Goal: Use online tool/utility: Utilize a website feature to perform a specific function

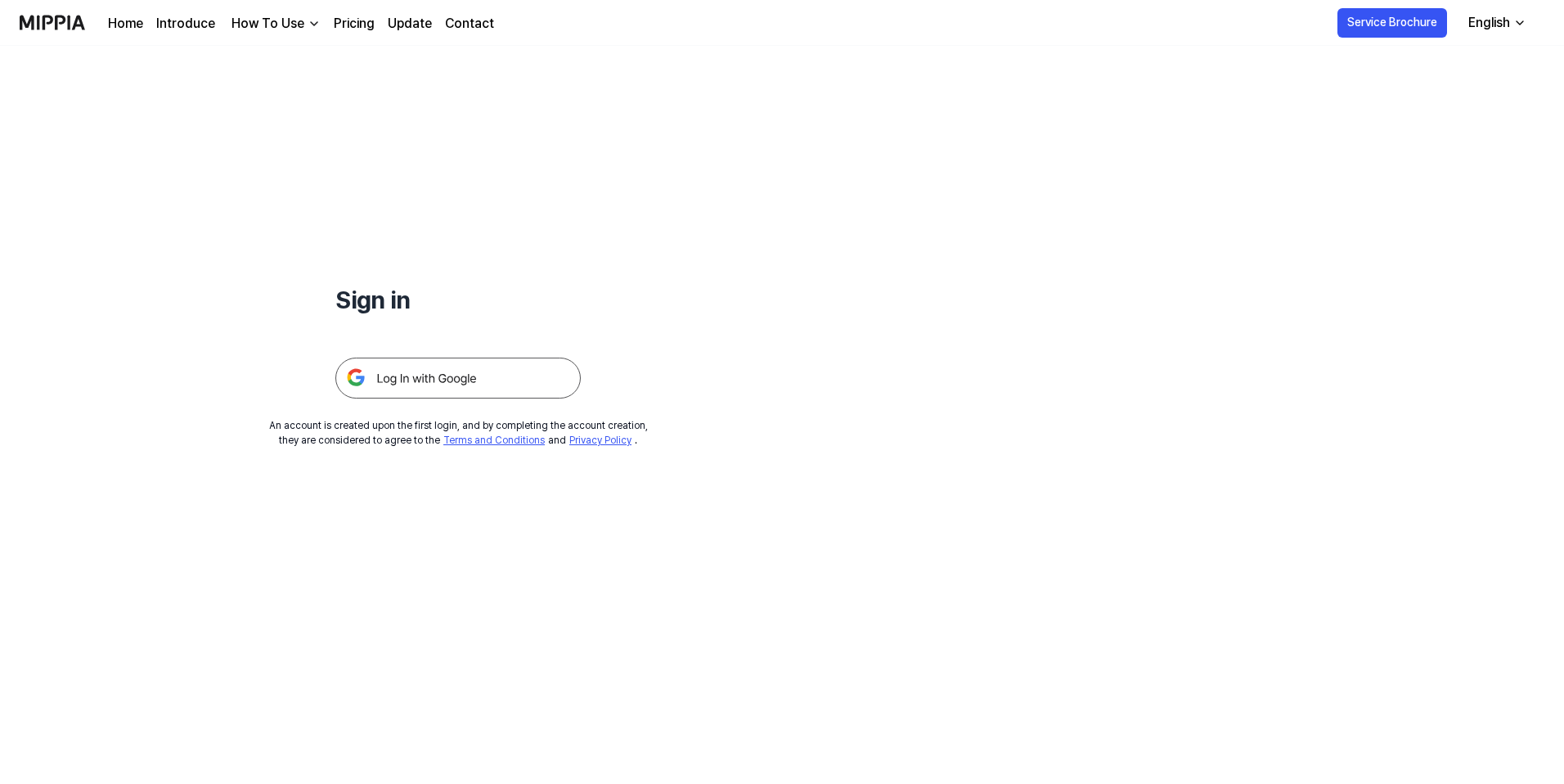
click at [386, 380] on img at bounding box center [458, 377] width 246 height 41
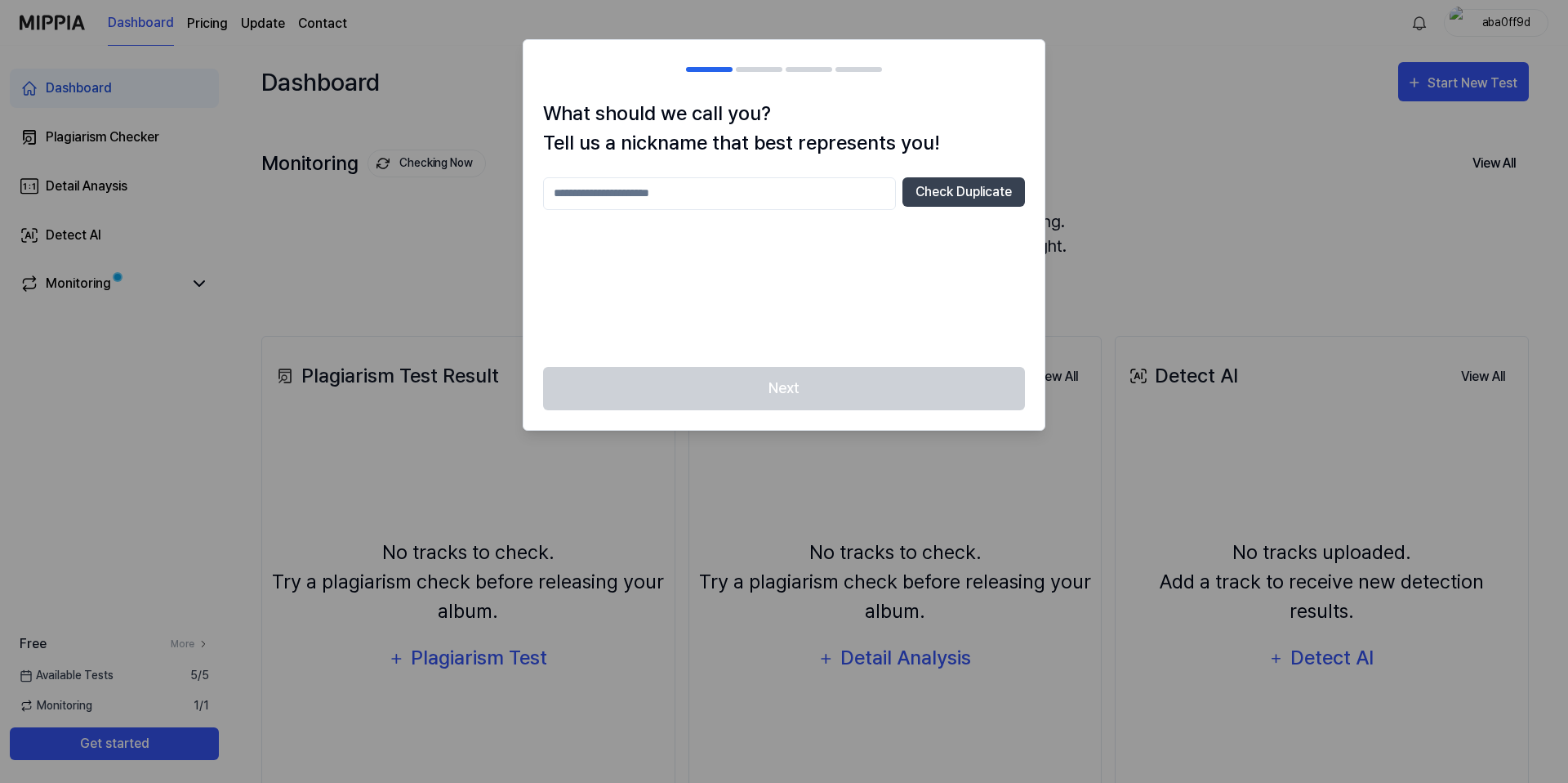
click at [671, 185] on input "text" at bounding box center [720, 193] width 353 height 32
type input "***"
click at [941, 186] on button "Check Duplicate" at bounding box center [964, 192] width 123 height 30
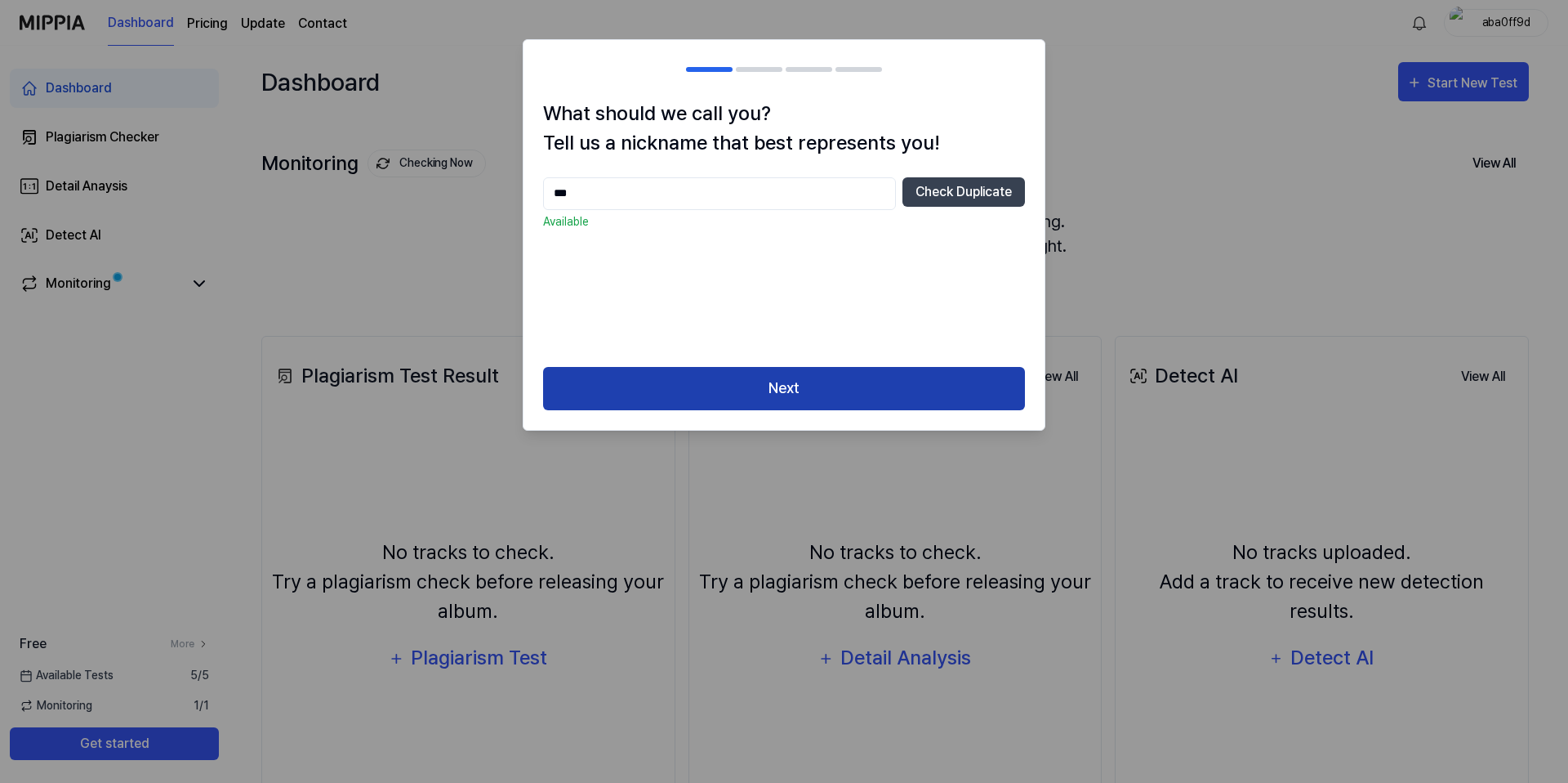
click at [834, 395] on button "Next" at bounding box center [784, 389] width 482 height 43
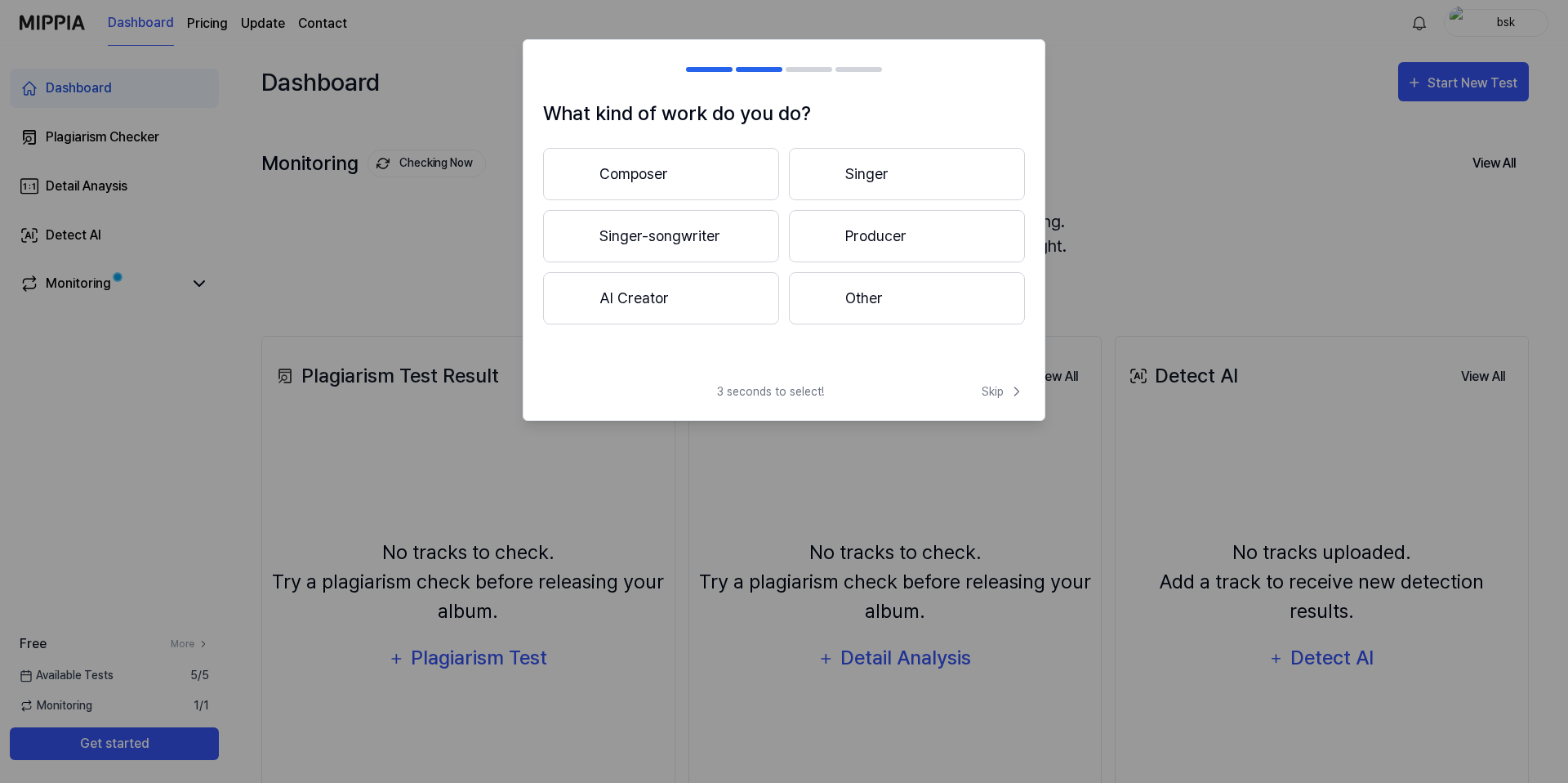
click at [845, 307] on button "Other" at bounding box center [907, 297] width 236 height 52
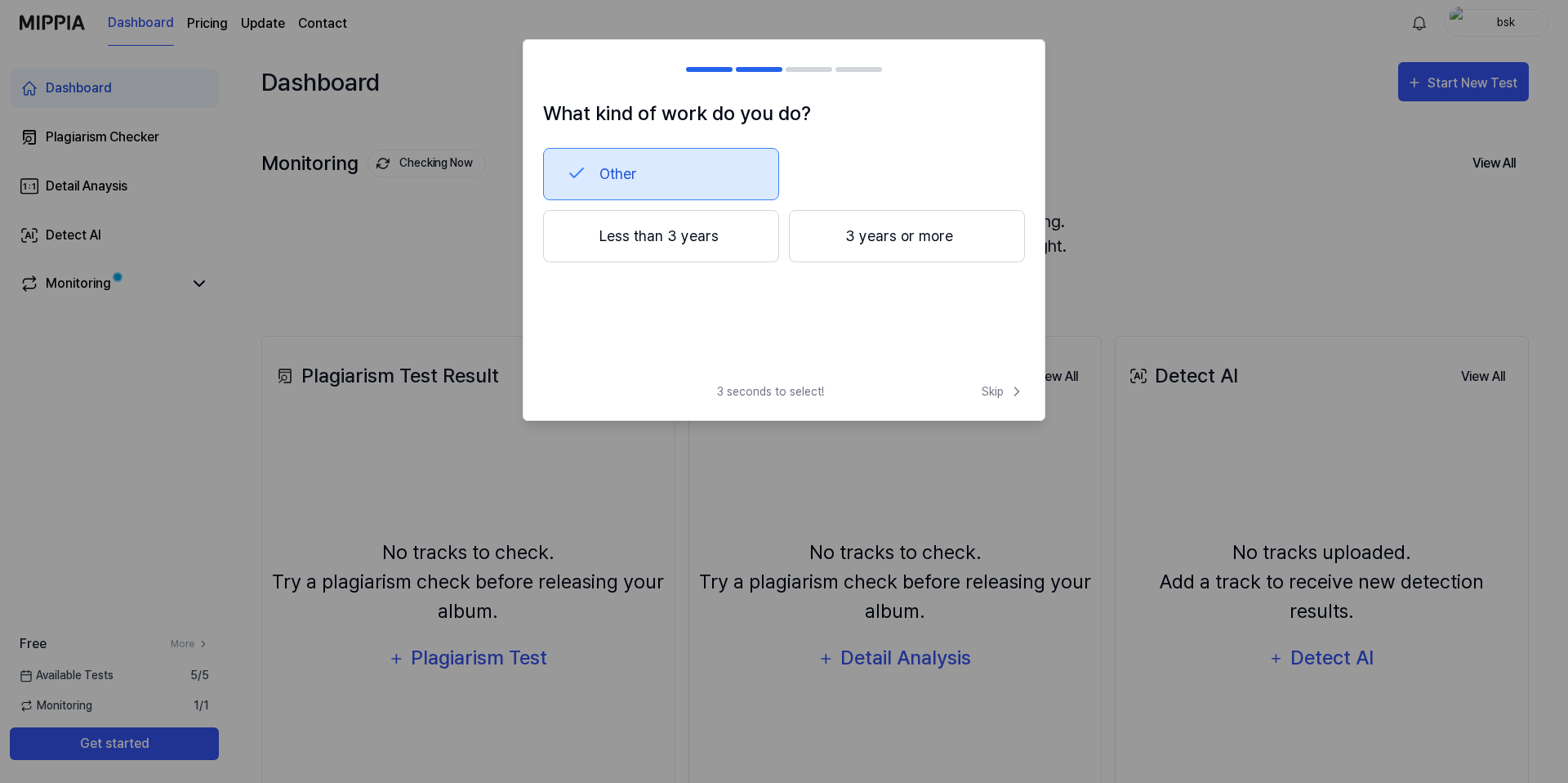
click at [720, 253] on button "Less than 3 years" at bounding box center [661, 235] width 236 height 52
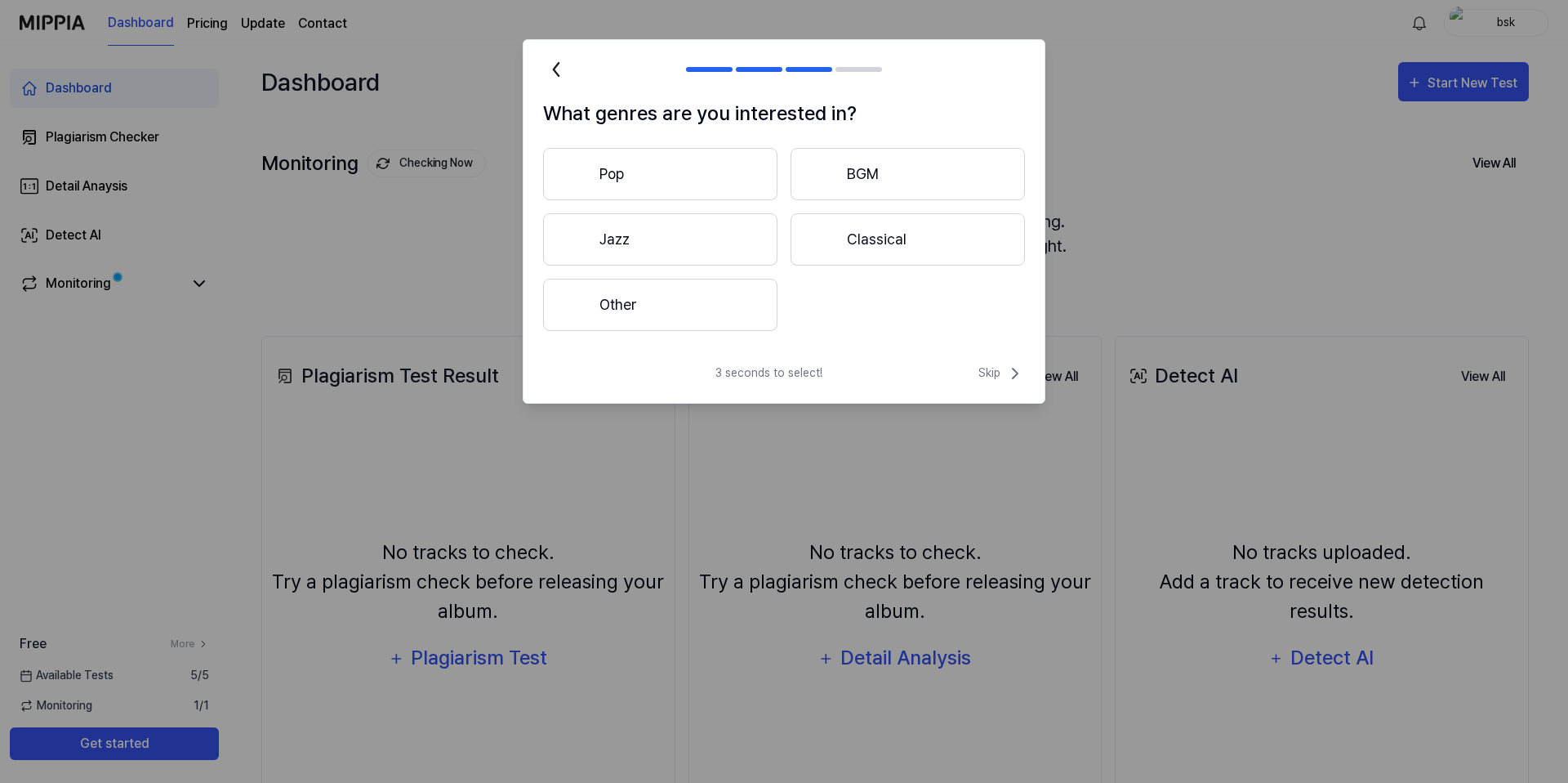
click at [708, 318] on button "Other" at bounding box center [660, 304] width 234 height 52
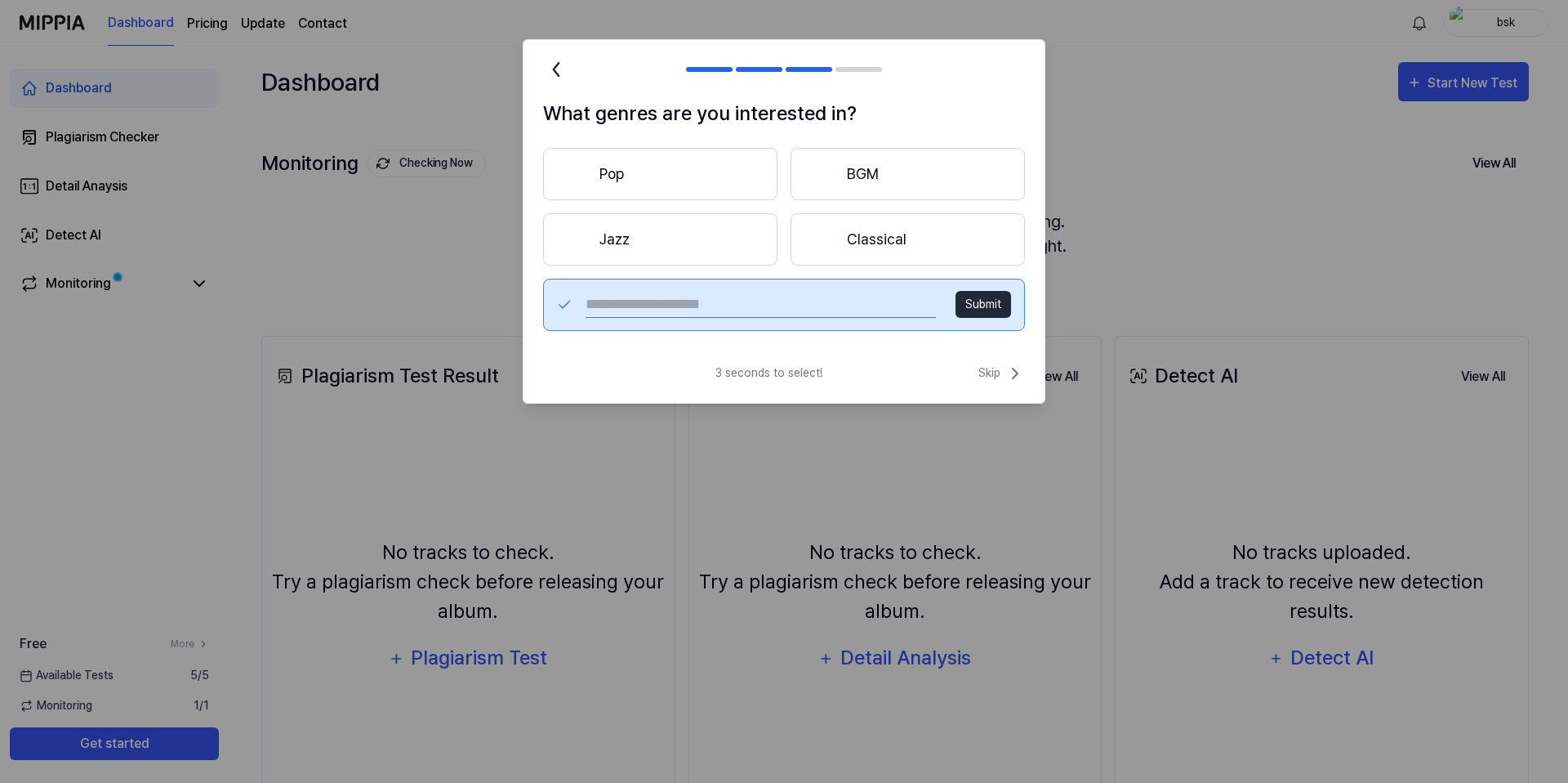
click at [898, 259] on button "Classical" at bounding box center [908, 239] width 234 height 52
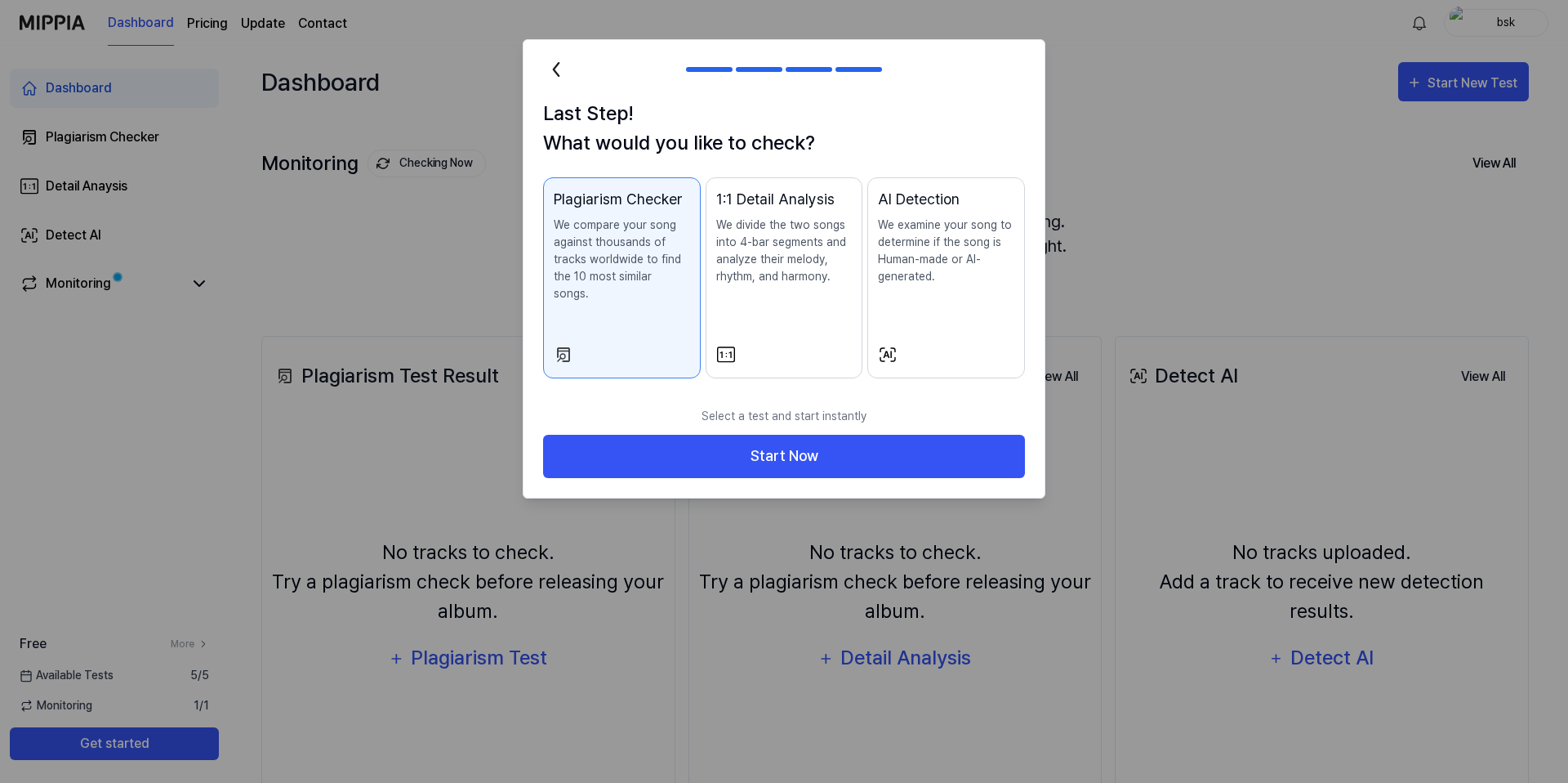
click at [953, 259] on p "We examine your song to determine if the song is Human-made or AI-generated." at bounding box center [946, 250] width 137 height 69
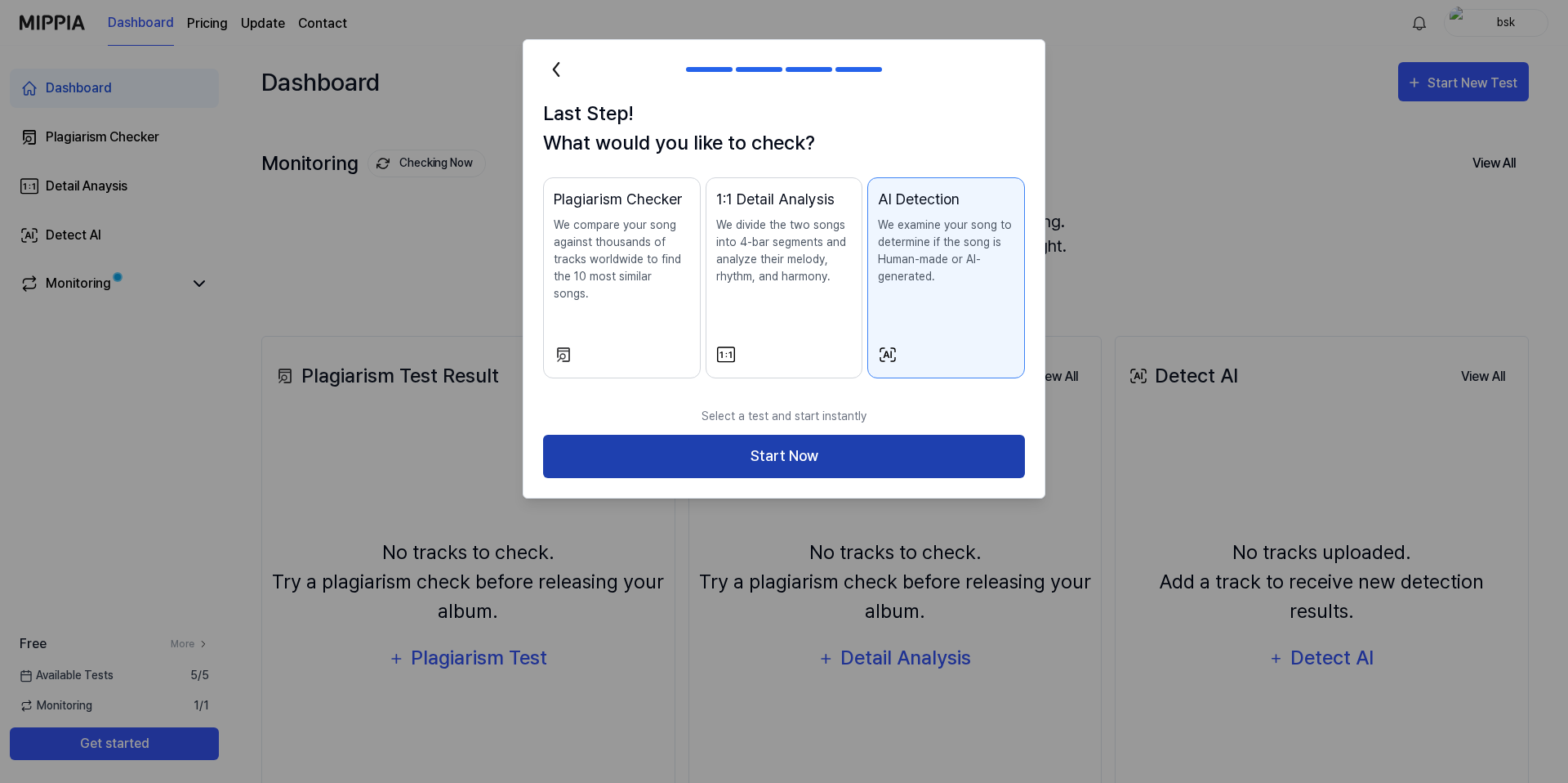
click at [794, 447] on button "Start Now" at bounding box center [784, 457] width 482 height 43
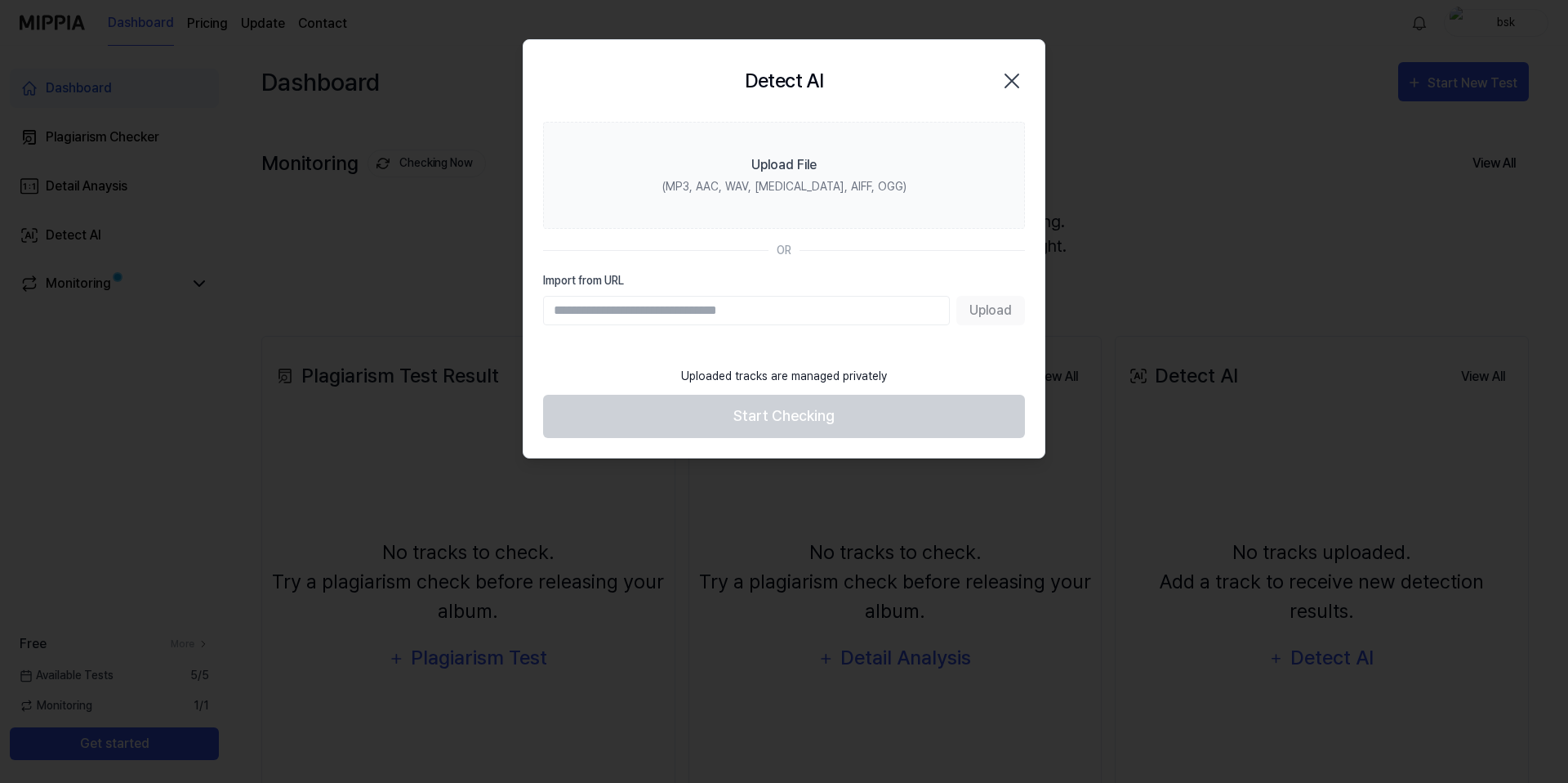
click at [786, 312] on input "Import from URL" at bounding box center [746, 311] width 407 height 30
click at [666, 314] on input "Import from URL" at bounding box center [746, 311] width 407 height 30
paste input "**********"
type input "**********"
click at [977, 323] on button "Upload" at bounding box center [991, 311] width 69 height 30
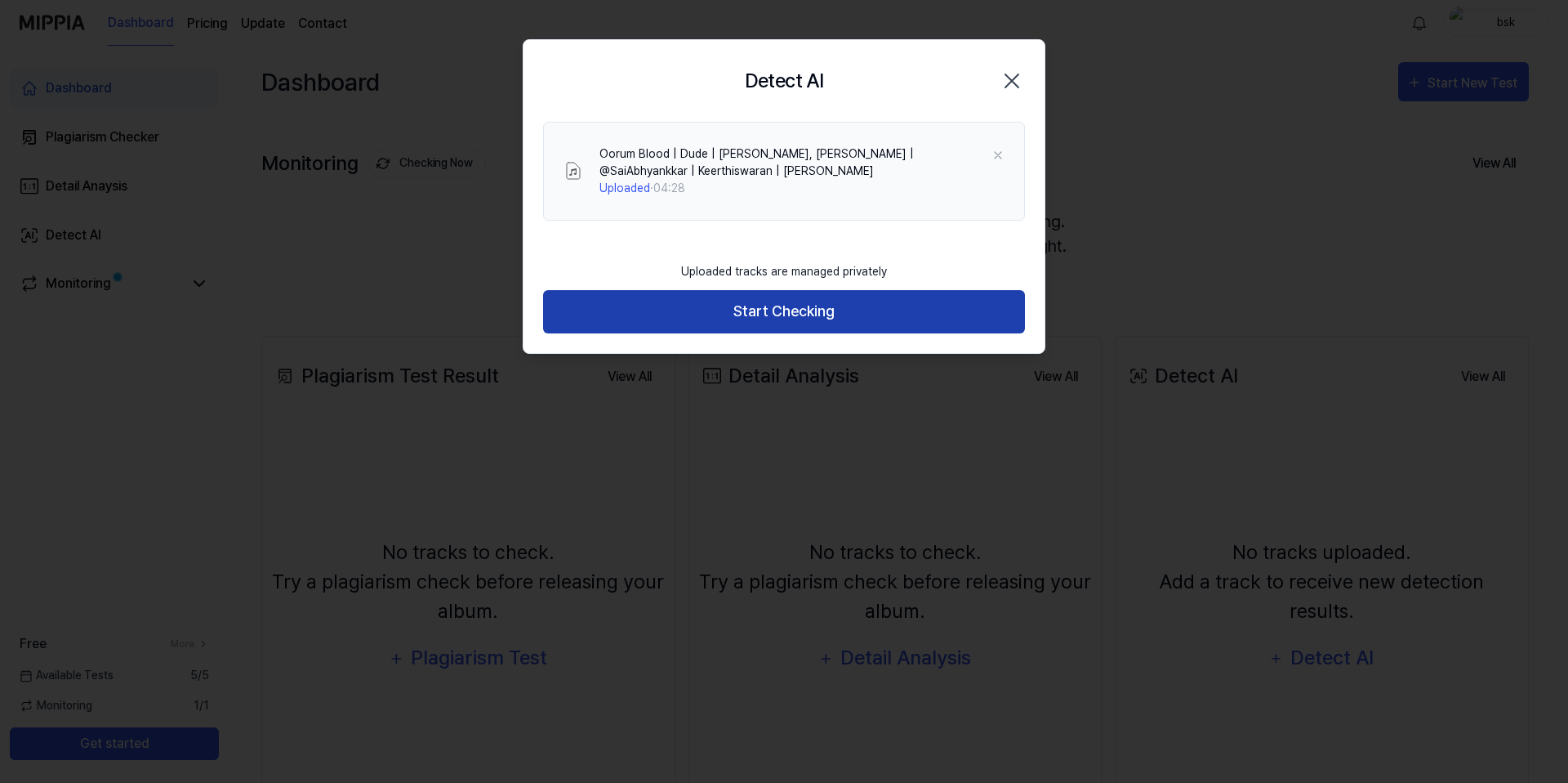
click at [785, 311] on button "Start Checking" at bounding box center [784, 312] width 482 height 43
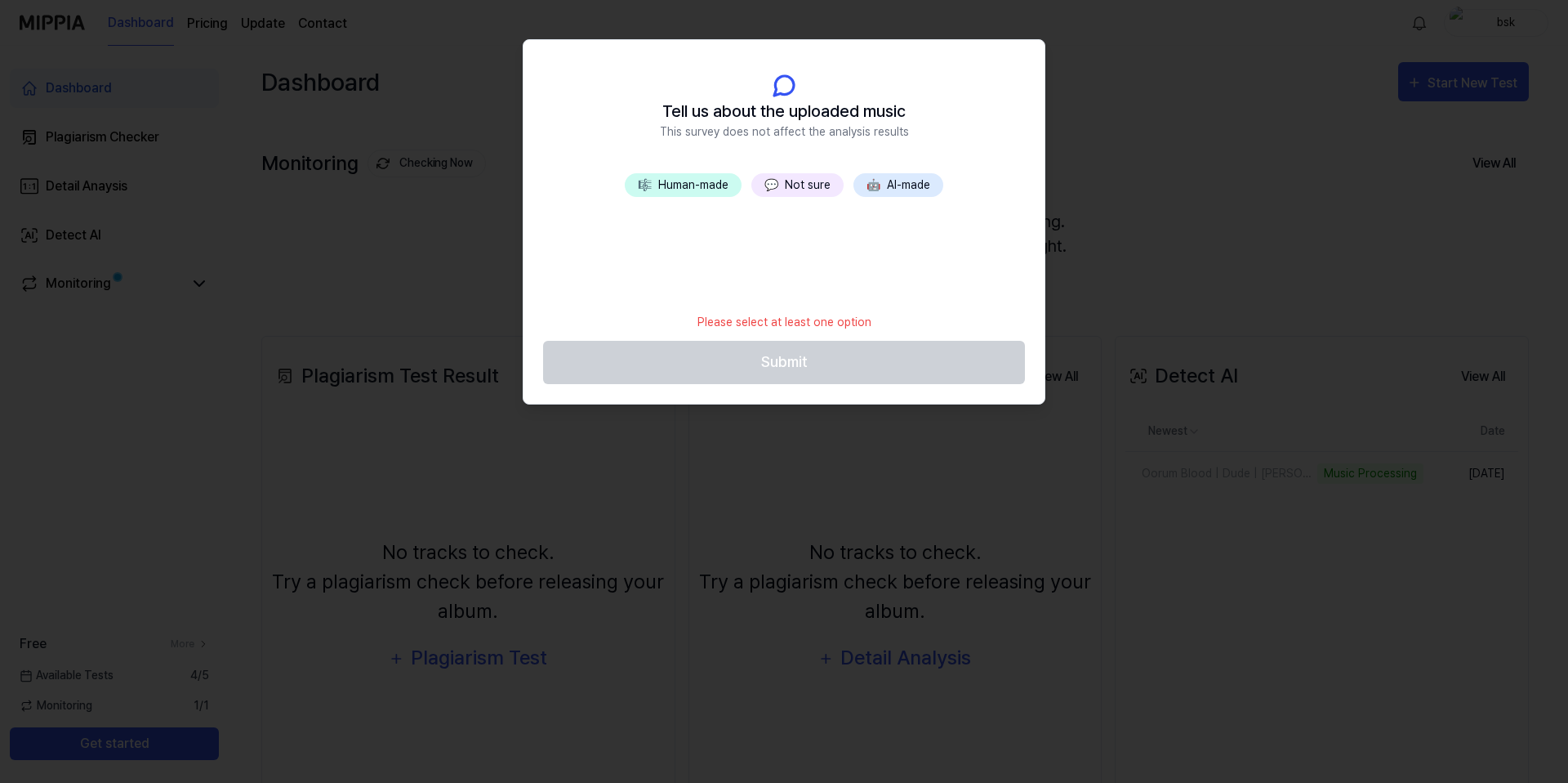
click at [798, 184] on button "💬 Not sure" at bounding box center [797, 185] width 92 height 24
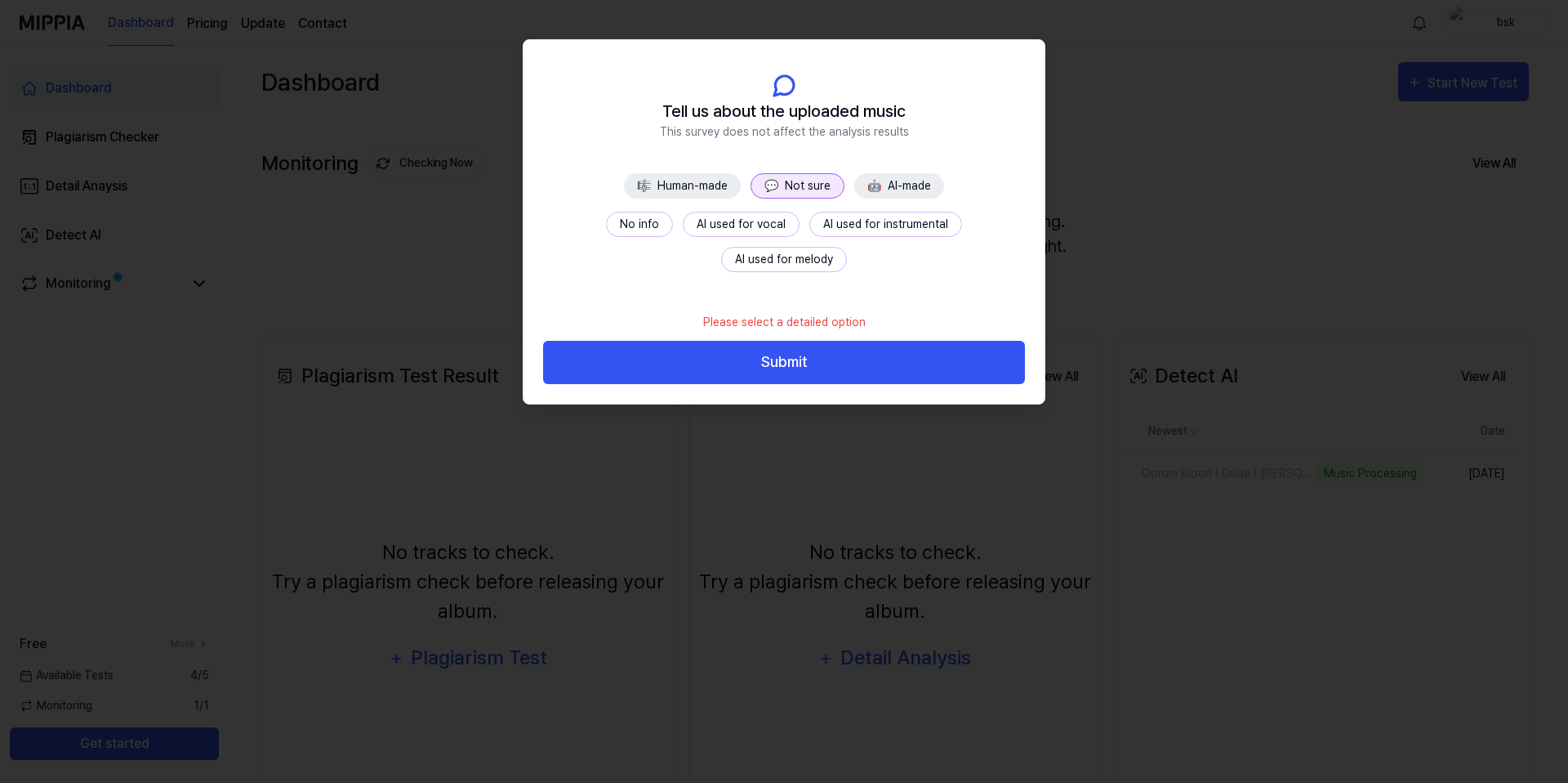
click at [606, 226] on button "No info" at bounding box center [639, 224] width 67 height 26
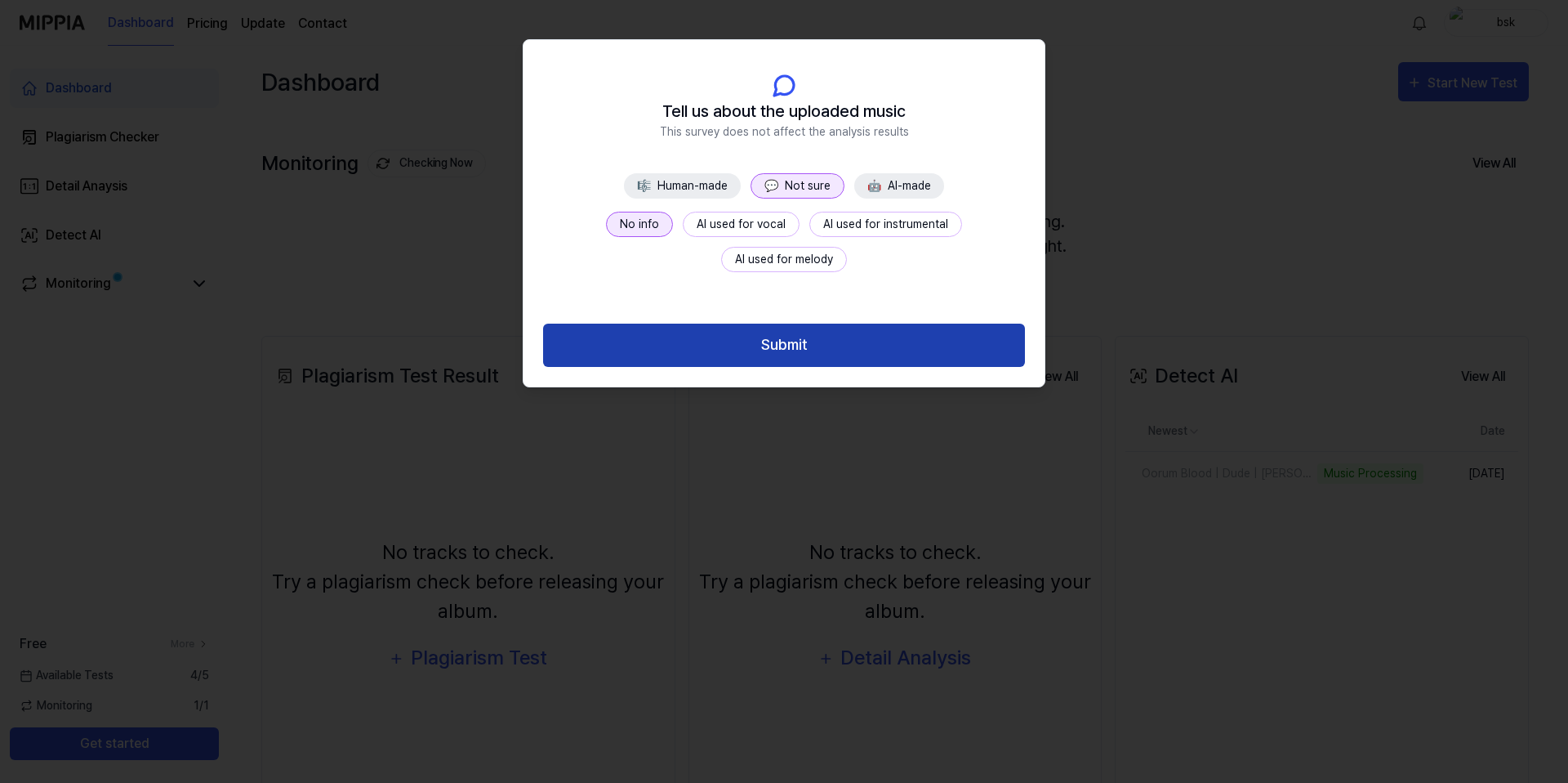
click at [754, 342] on button "Submit" at bounding box center [784, 346] width 482 height 43
